Goal: Task Accomplishment & Management: Manage account settings

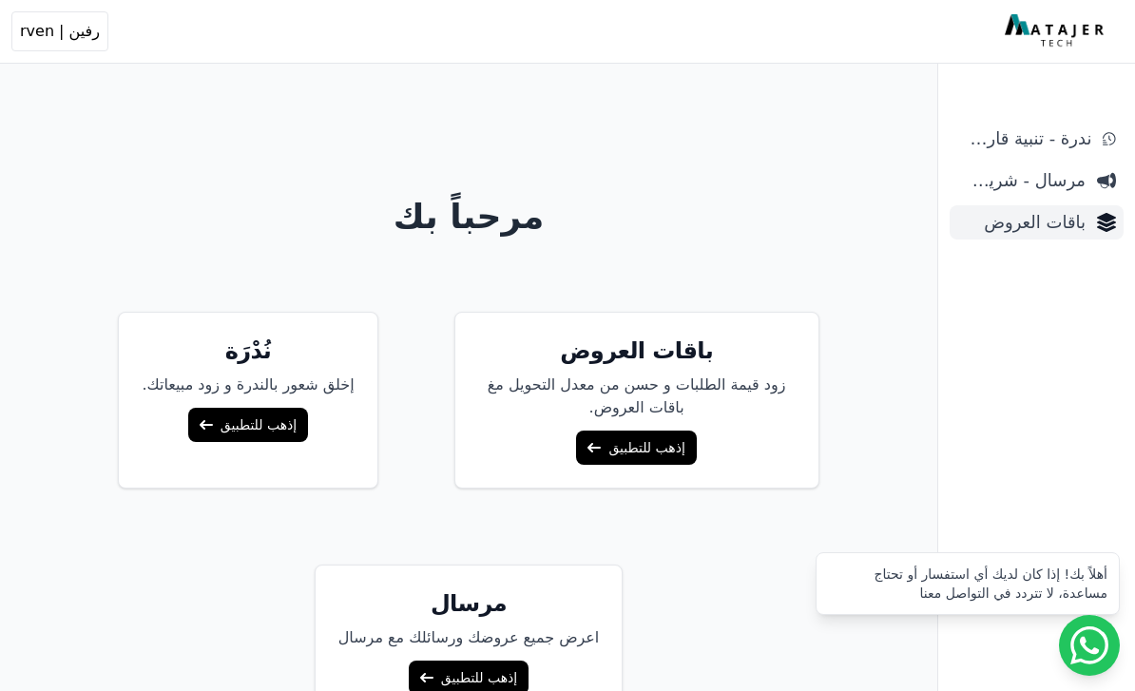
click at [1020, 208] on link "باقات العروض" at bounding box center [1037, 222] width 174 height 34
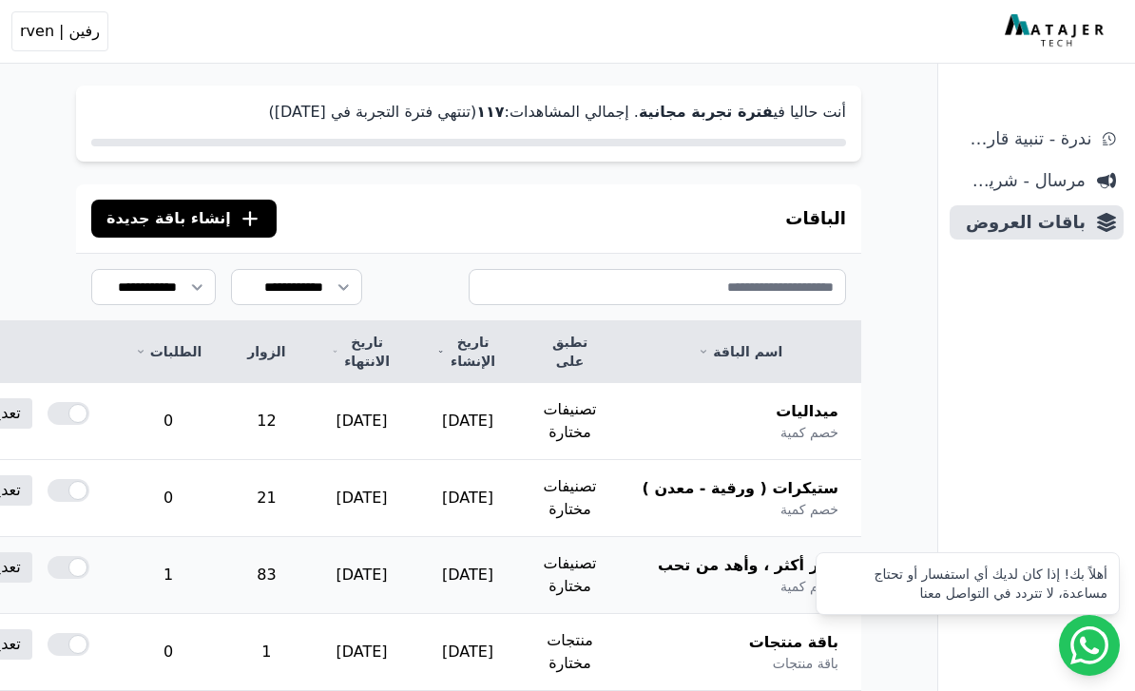
scroll to position [43, 0]
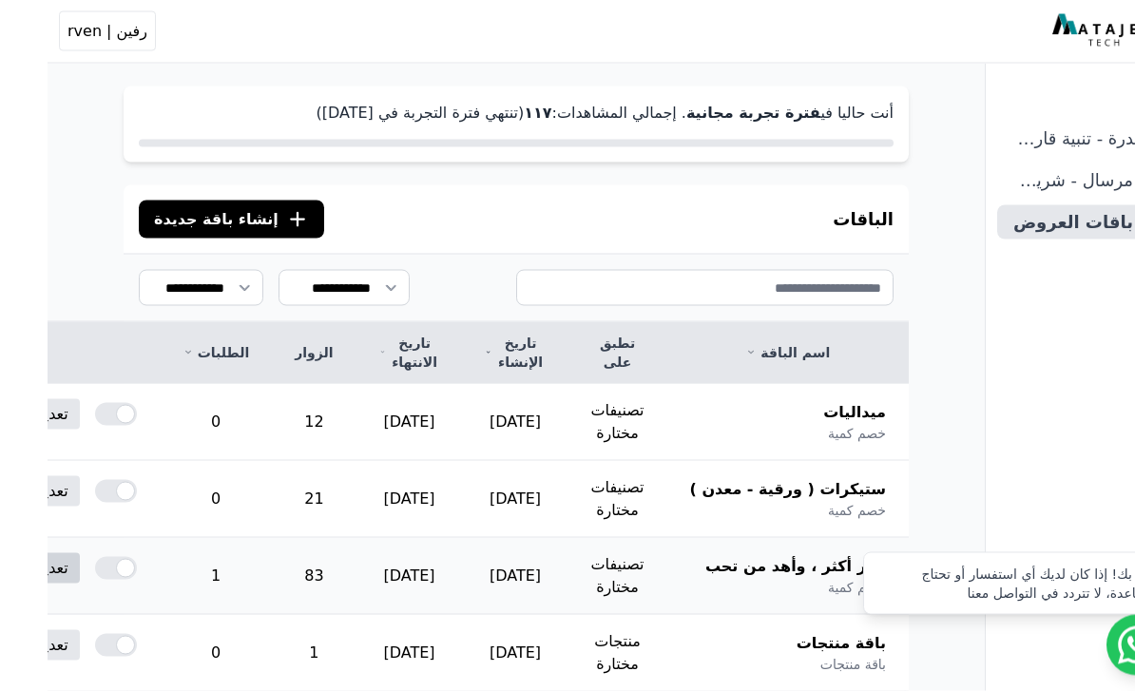
click at [32, 580] on link "تعديل" at bounding box center [3, 568] width 58 height 30
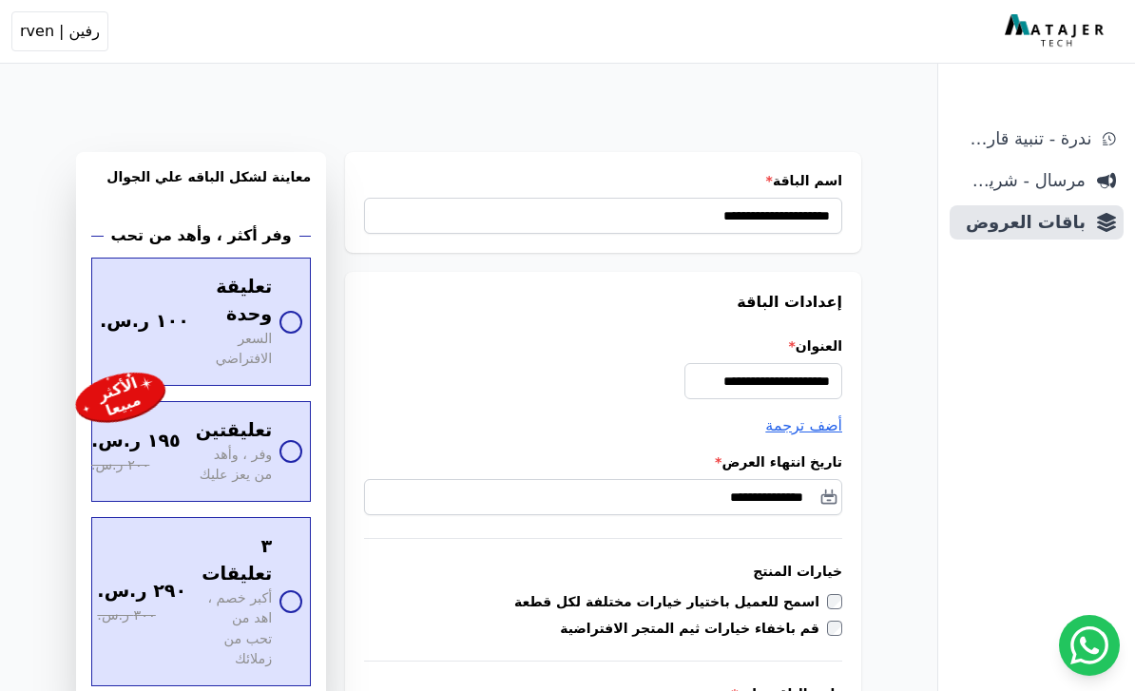
select select "*********"
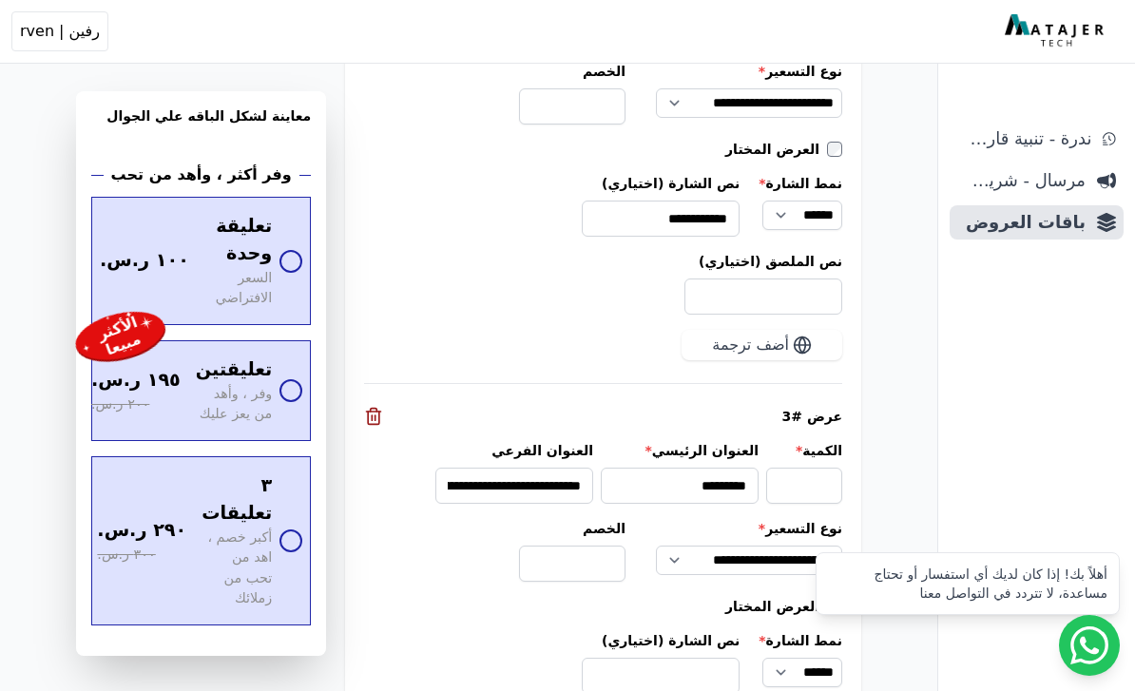
scroll to position [2837, 0]
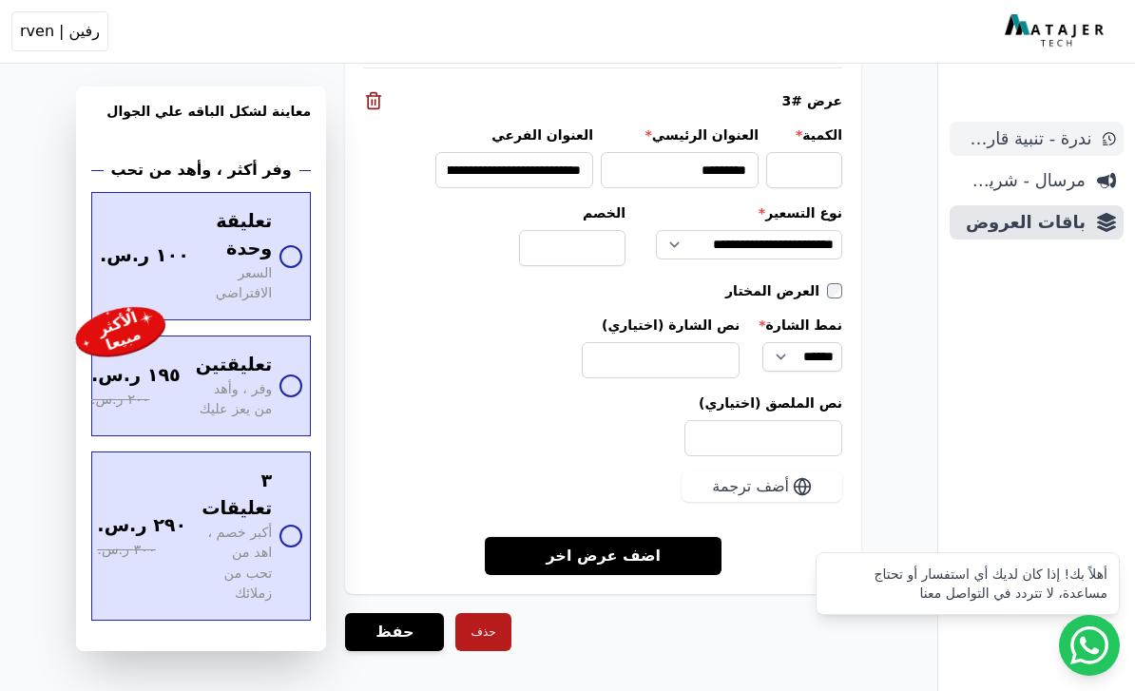
click at [1042, 148] on span "ندرة - تنبية قارب علي النفاذ" at bounding box center [1024, 138] width 134 height 27
